Goal: Information Seeking & Learning: Learn about a topic

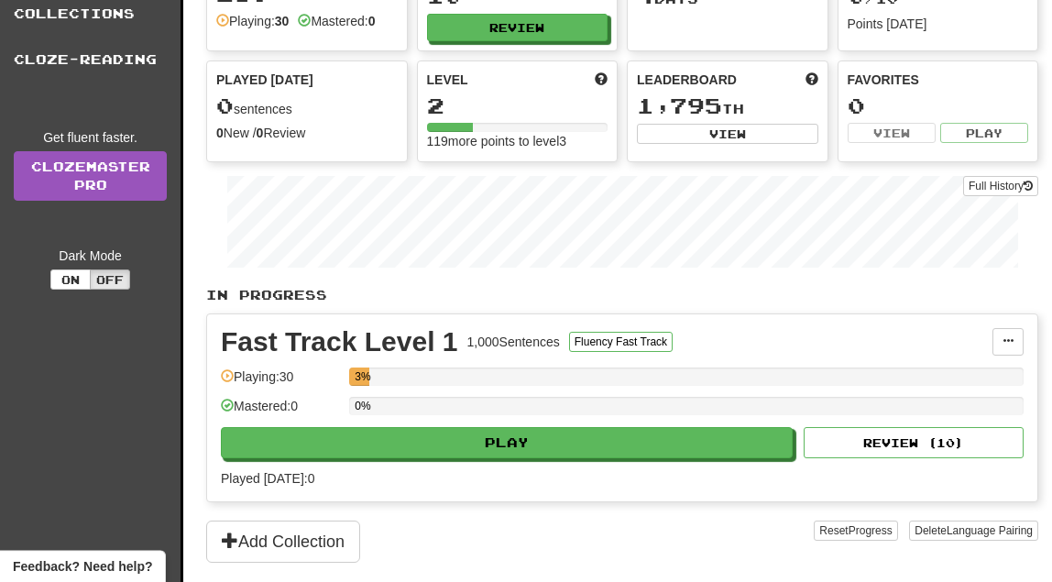
scroll to position [156, 0]
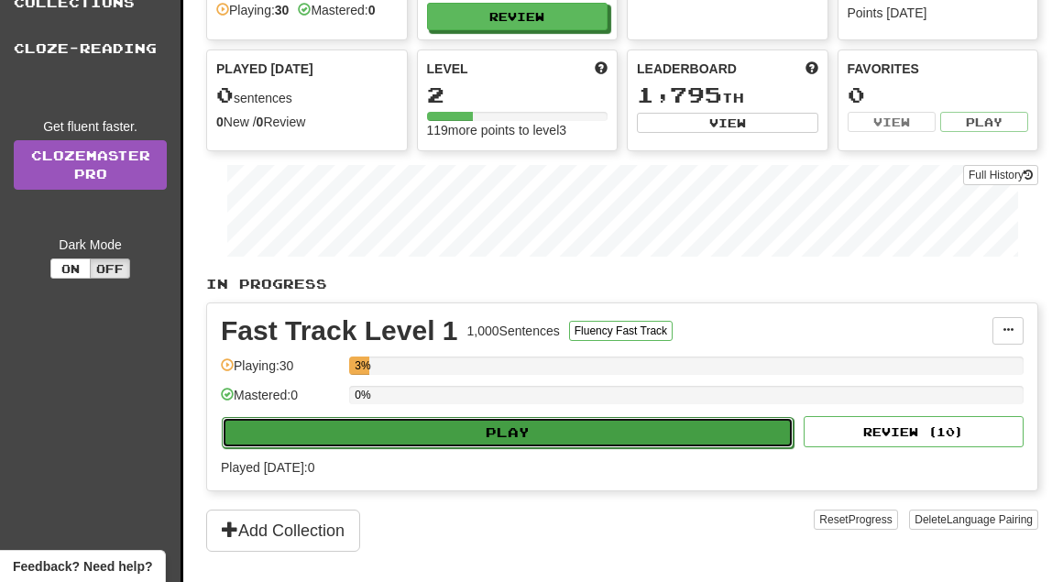
click at [513, 432] on button "Play" at bounding box center [508, 432] width 572 height 31
select select "**"
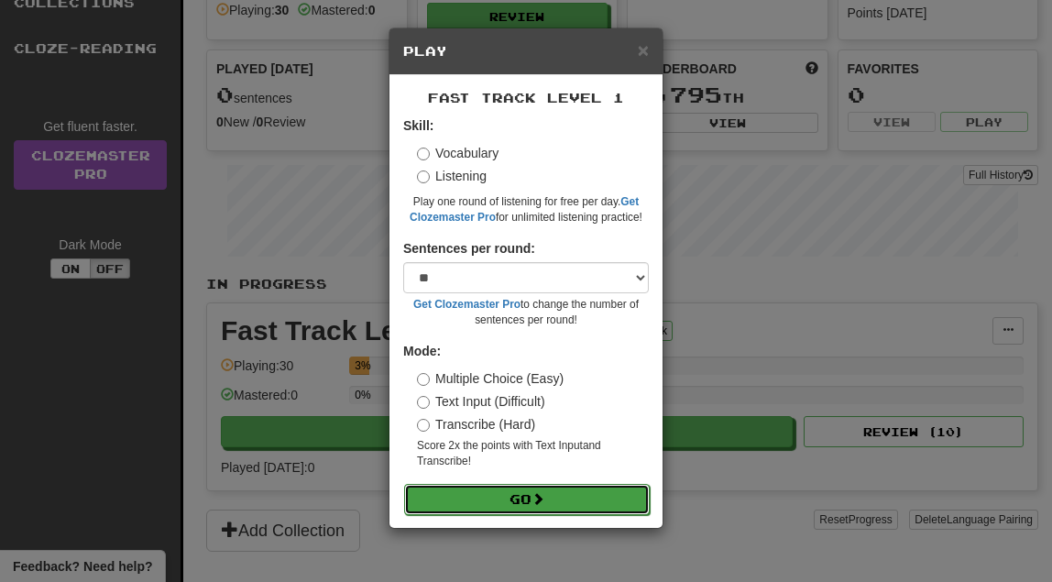
click at [521, 497] on button "Go" at bounding box center [527, 499] width 246 height 31
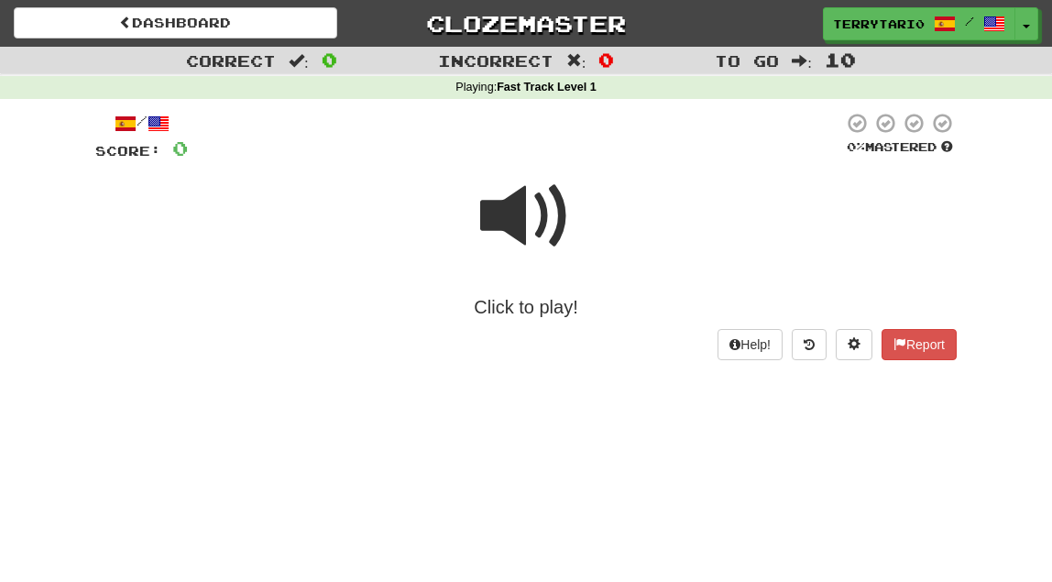
click at [498, 224] on span at bounding box center [526, 216] width 92 height 92
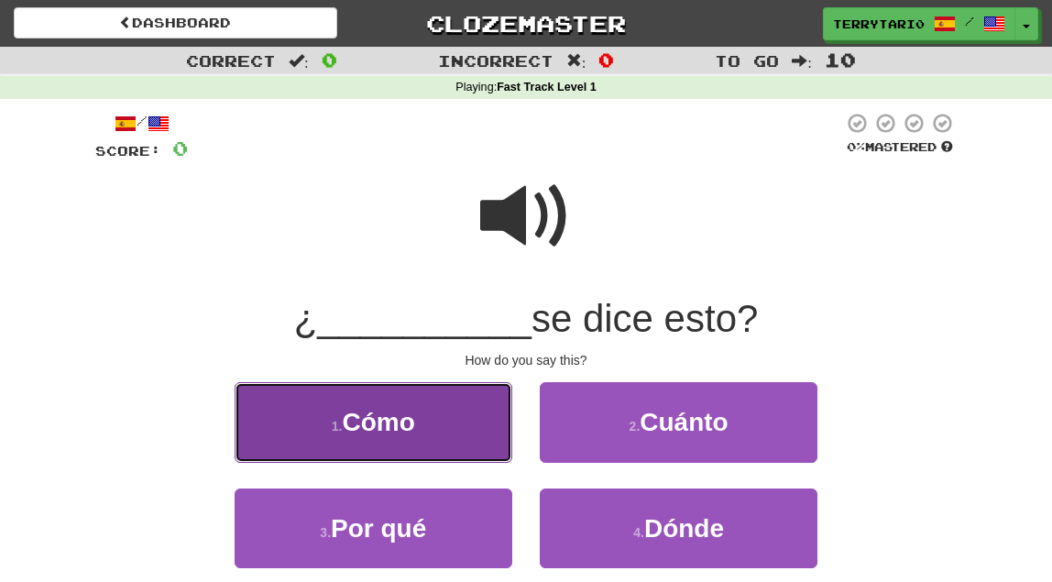
click at [373, 422] on span "Cómo" at bounding box center [379, 422] width 72 height 28
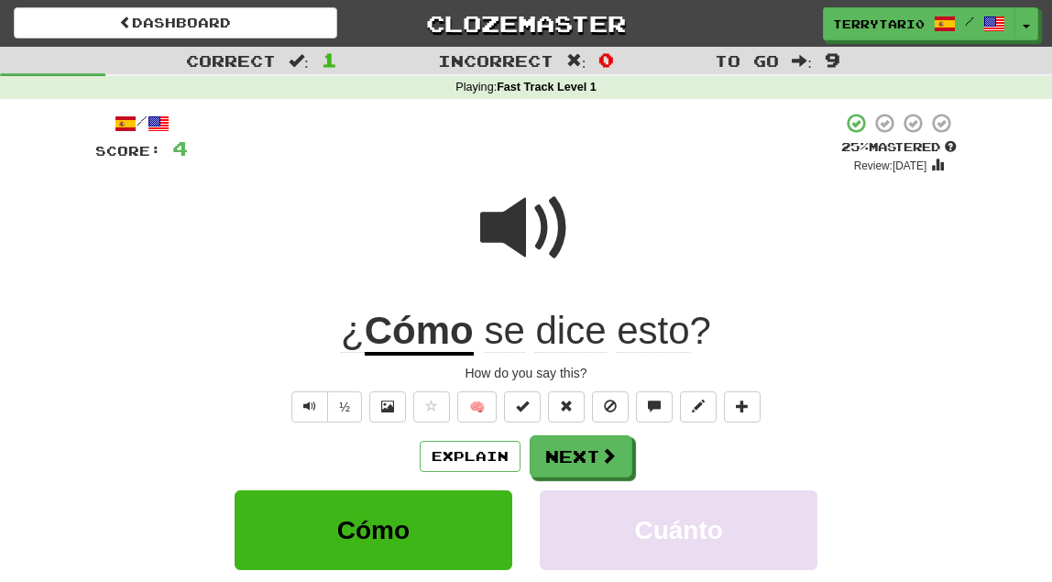
click at [920, 268] on div at bounding box center [525, 240] width 861 height 131
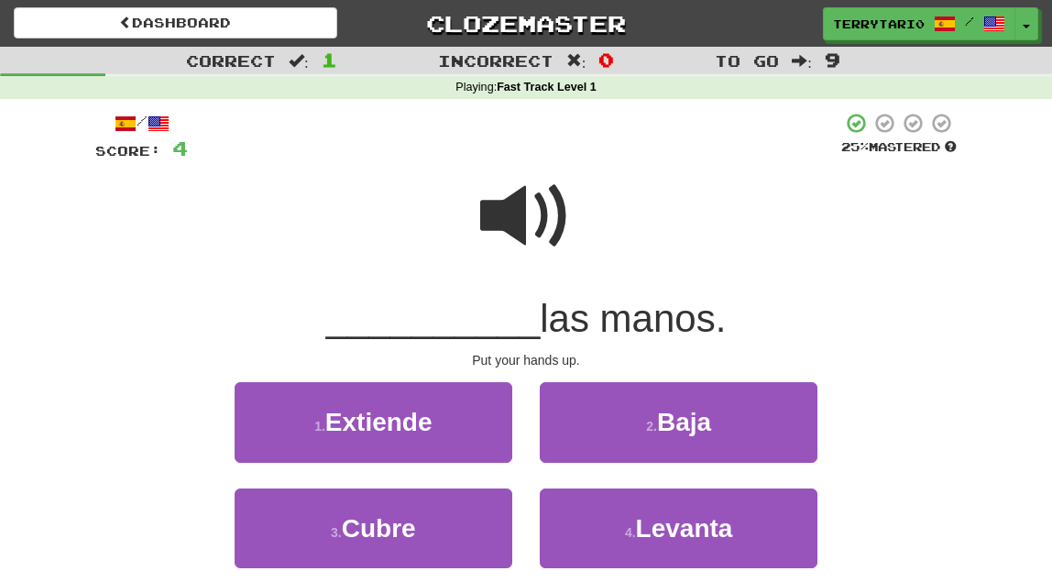
click at [489, 227] on span at bounding box center [526, 216] width 92 height 92
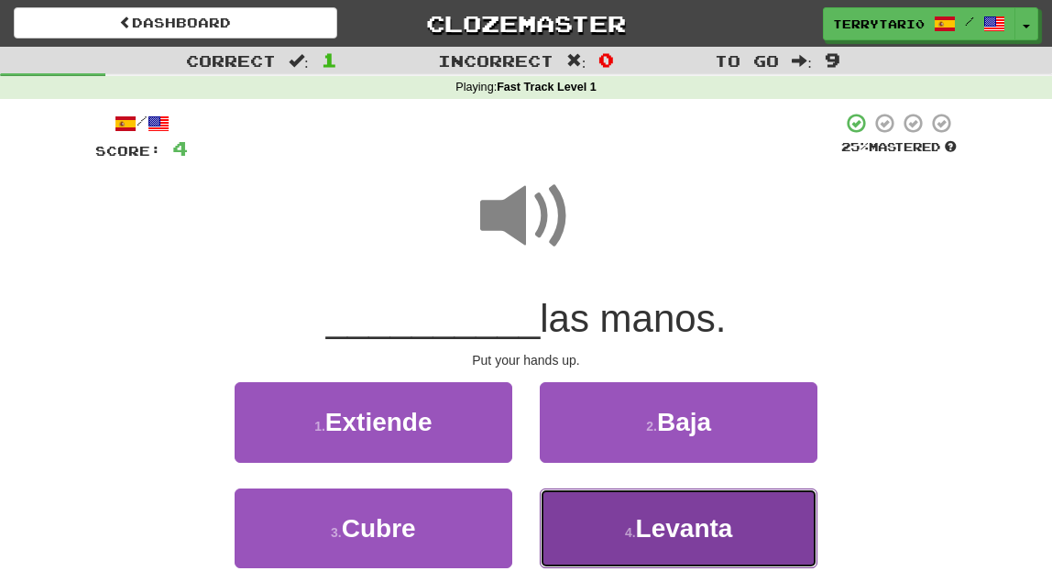
click at [719, 552] on button "4 . Levanta" at bounding box center [679, 528] width 278 height 80
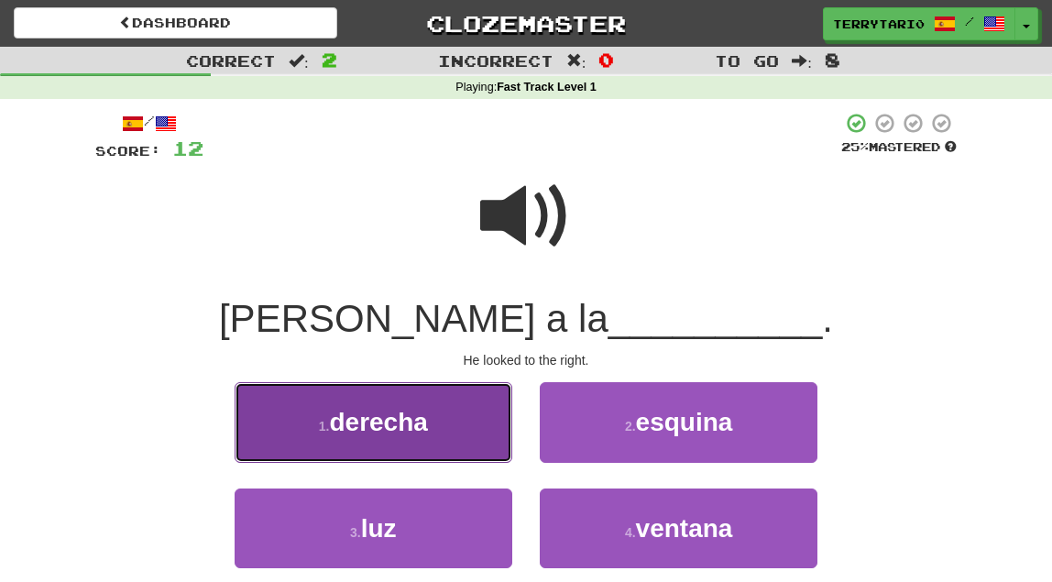
click at [425, 413] on span "derecha" at bounding box center [378, 422] width 98 height 28
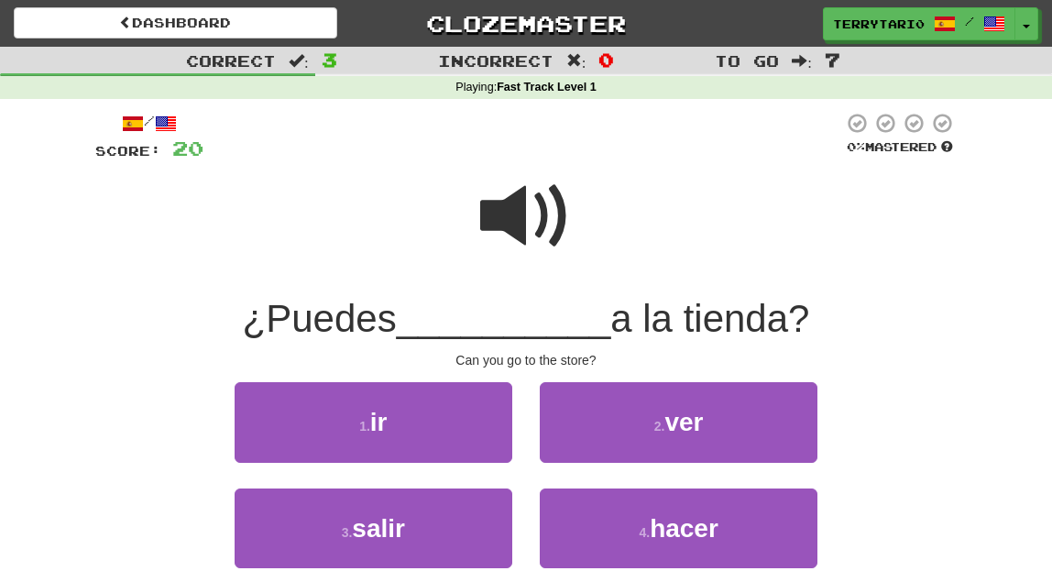
click at [530, 213] on span at bounding box center [526, 216] width 92 height 92
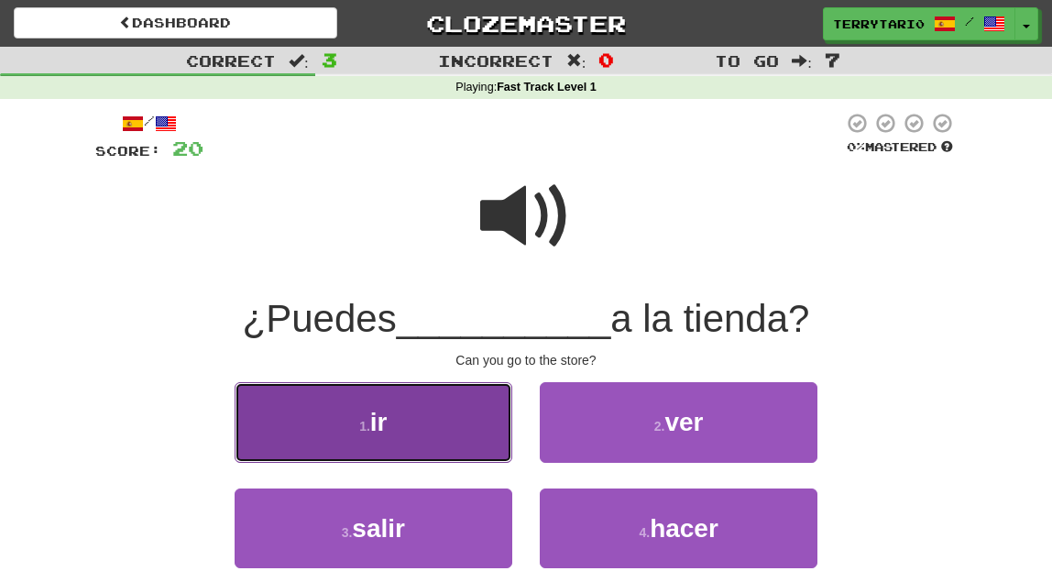
click at [401, 423] on button "1 . ir" at bounding box center [374, 422] width 278 height 80
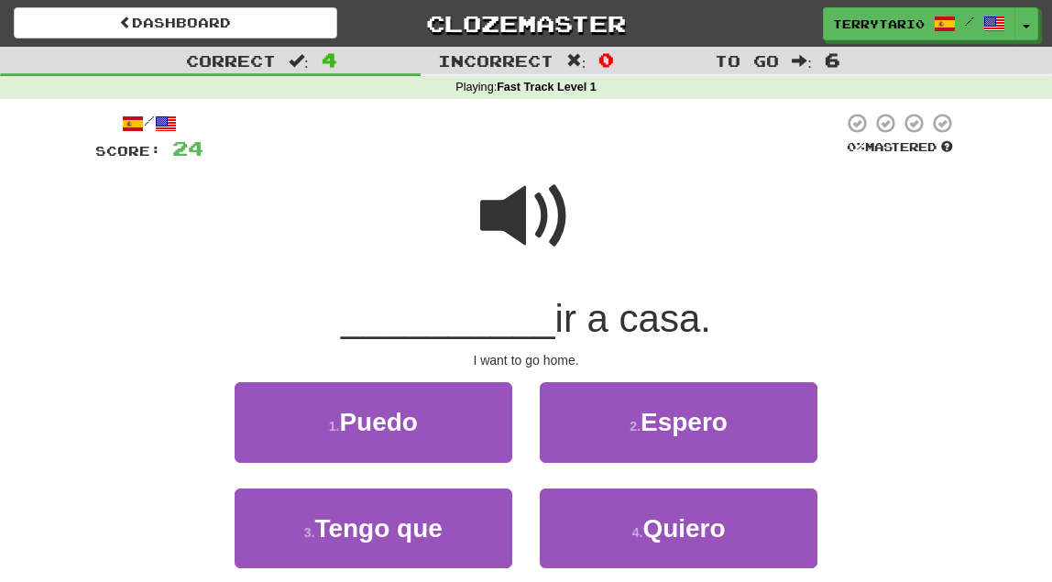
click at [504, 212] on span at bounding box center [526, 216] width 92 height 92
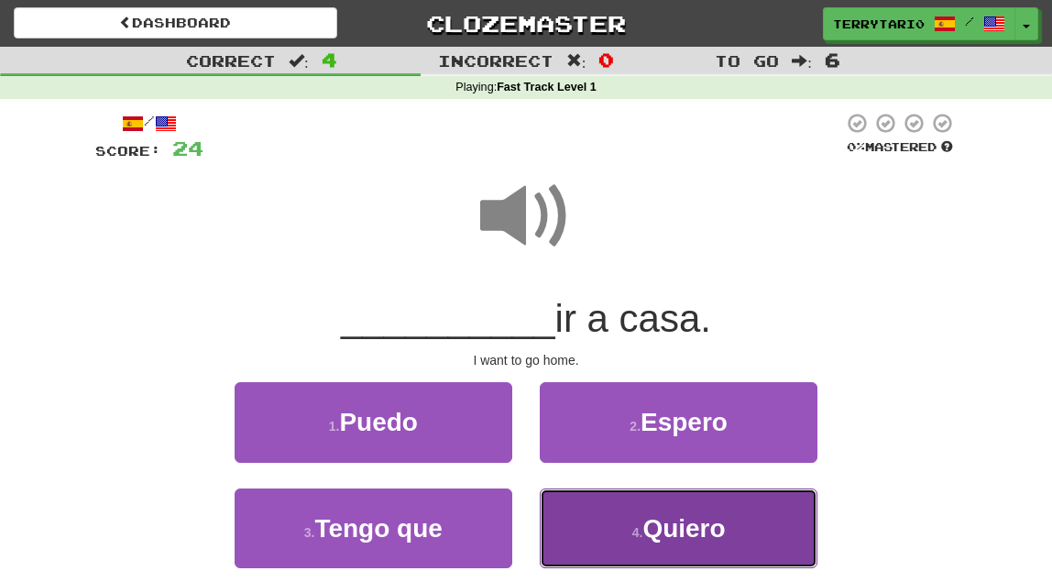
click at [646, 530] on span "Quiero" at bounding box center [683, 528] width 82 height 28
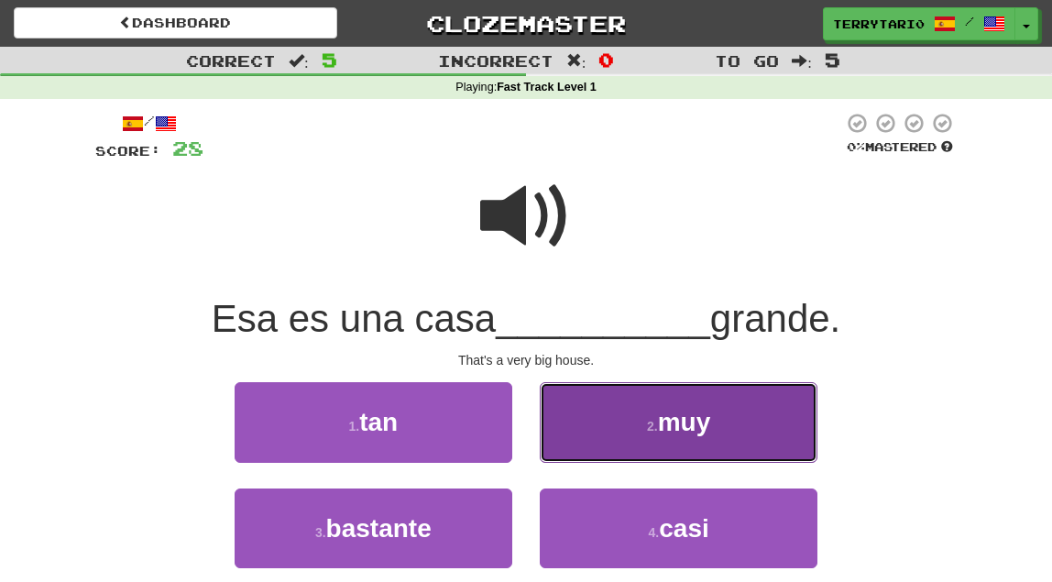
click at [700, 430] on span "muy" at bounding box center [684, 422] width 53 height 28
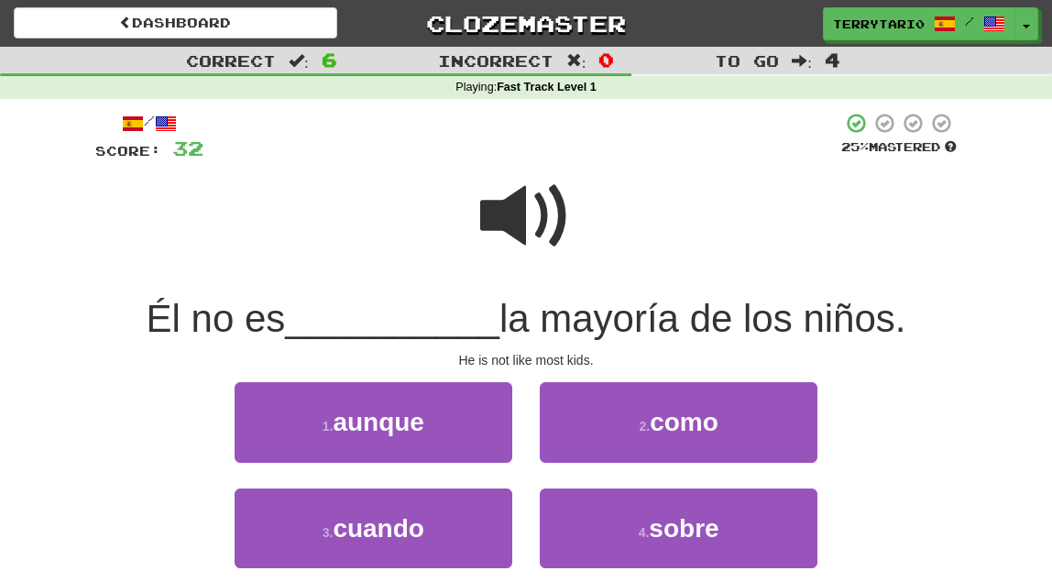
click at [499, 220] on span at bounding box center [526, 216] width 92 height 92
click at [494, 208] on span at bounding box center [526, 216] width 92 height 92
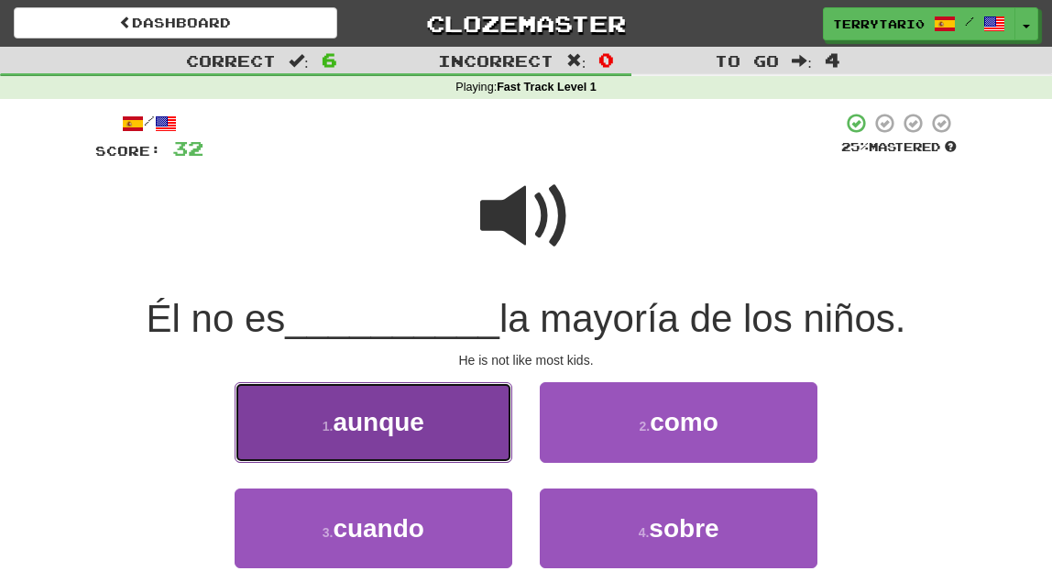
click at [412, 426] on span "aunque" at bounding box center [379, 422] width 92 height 28
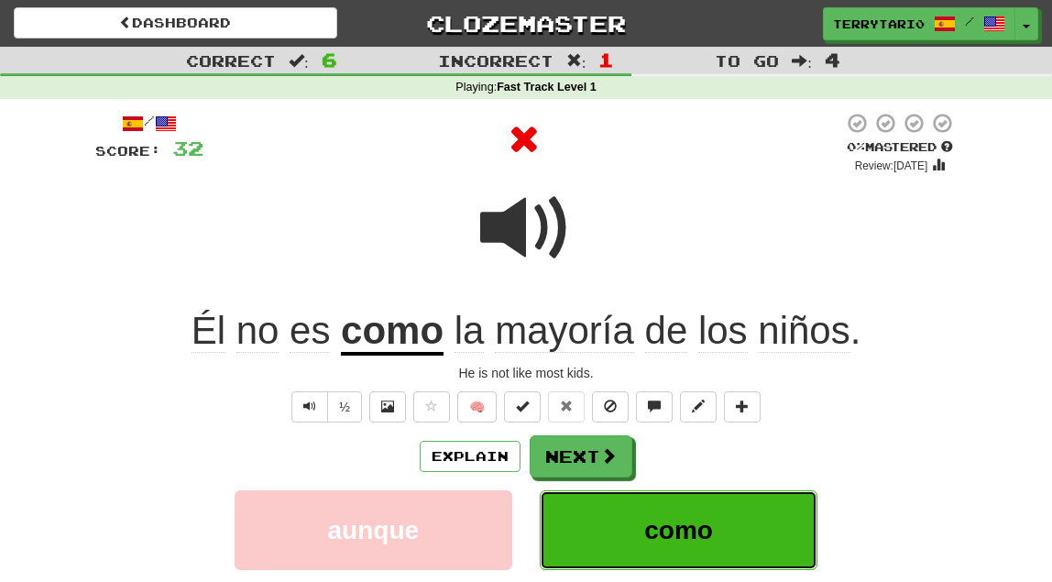
click at [672, 521] on span "como" at bounding box center [678, 530] width 69 height 28
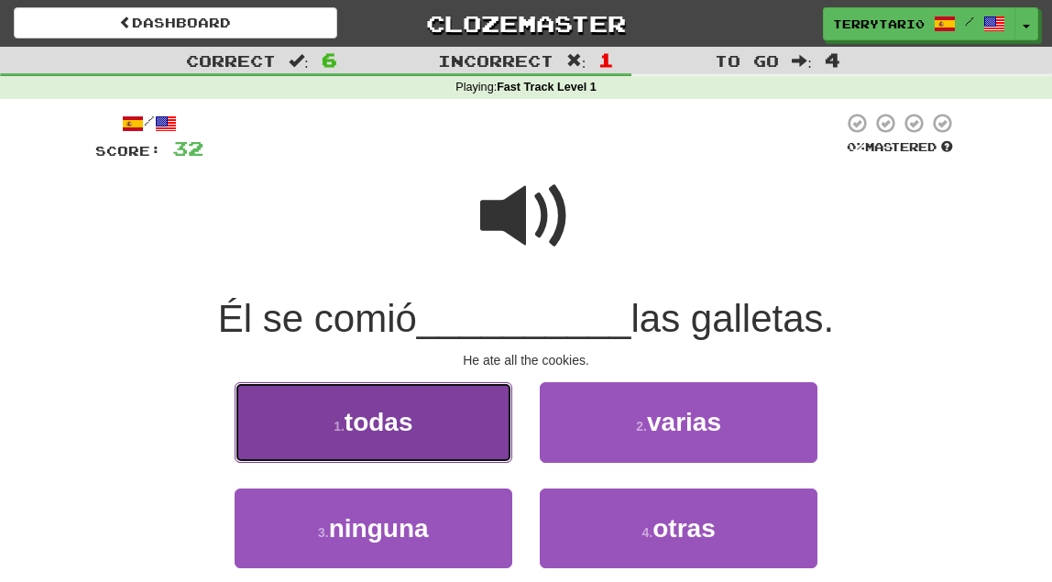
click at [359, 432] on span "todas" at bounding box center [378, 422] width 69 height 28
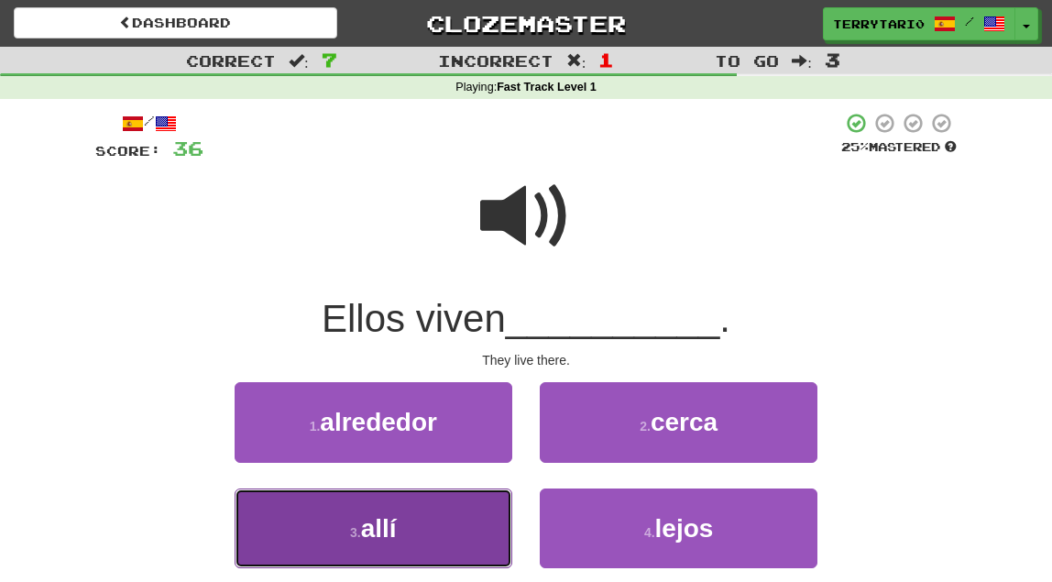
click at [287, 535] on button "3 . allí" at bounding box center [374, 528] width 278 height 80
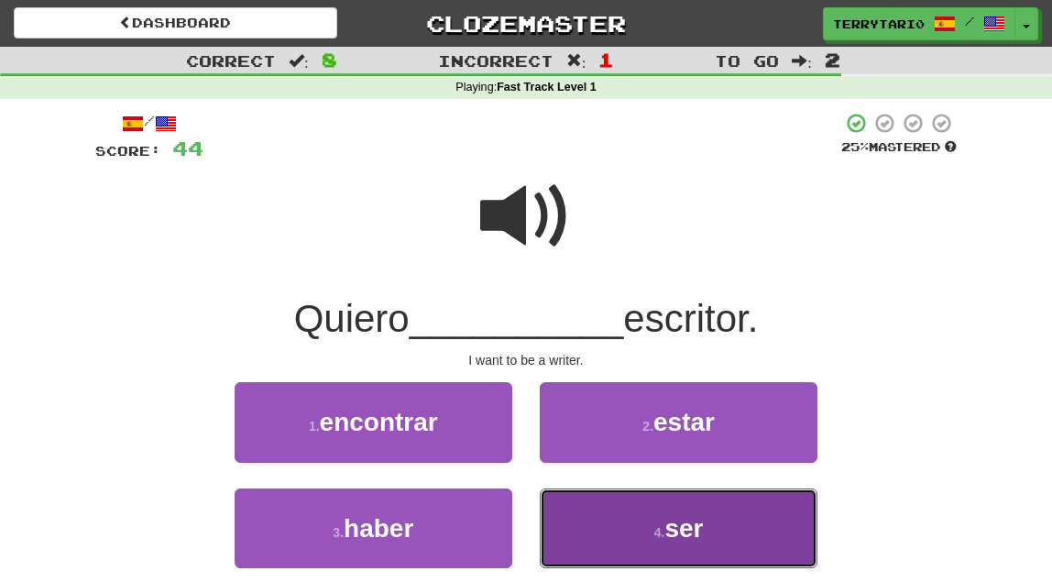
click at [712, 518] on button "4 . ser" at bounding box center [679, 528] width 278 height 80
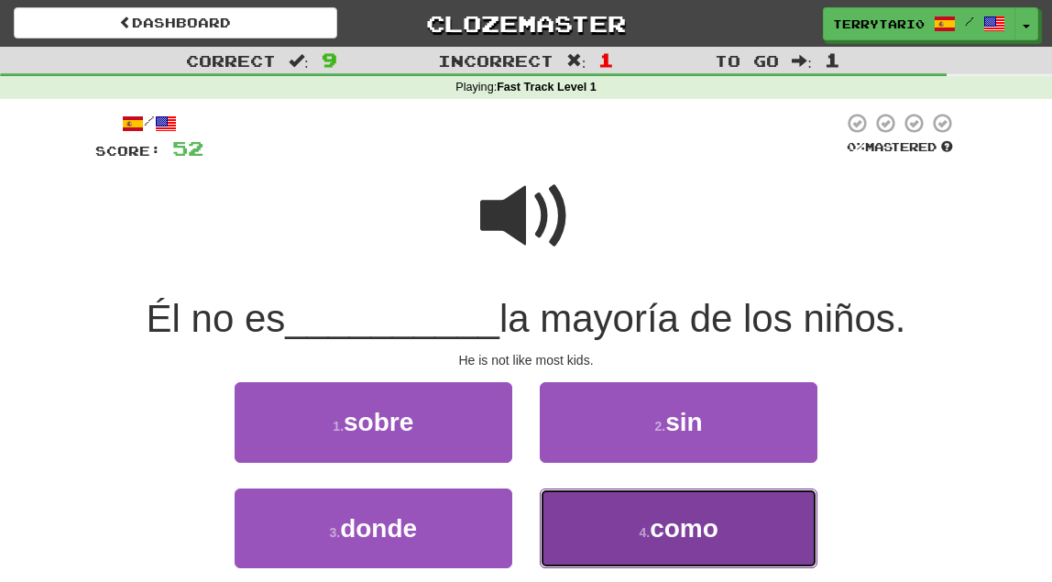
click at [739, 529] on button "4 . como" at bounding box center [679, 528] width 278 height 80
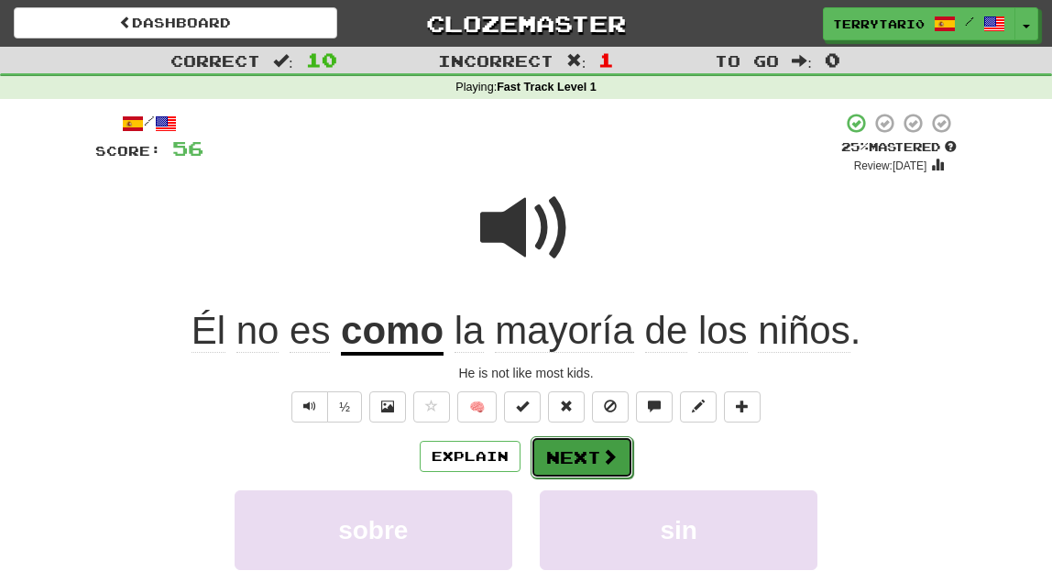
click at [591, 460] on button "Next" at bounding box center [581, 457] width 103 height 42
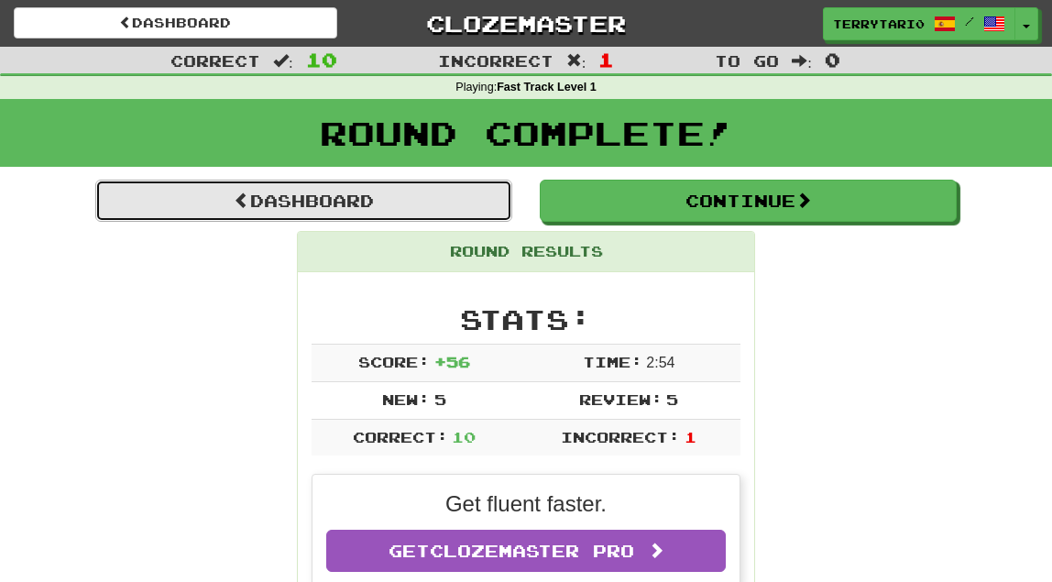
click at [344, 201] on link "Dashboard" at bounding box center [303, 201] width 417 height 42
